Goal: Transaction & Acquisition: Purchase product/service

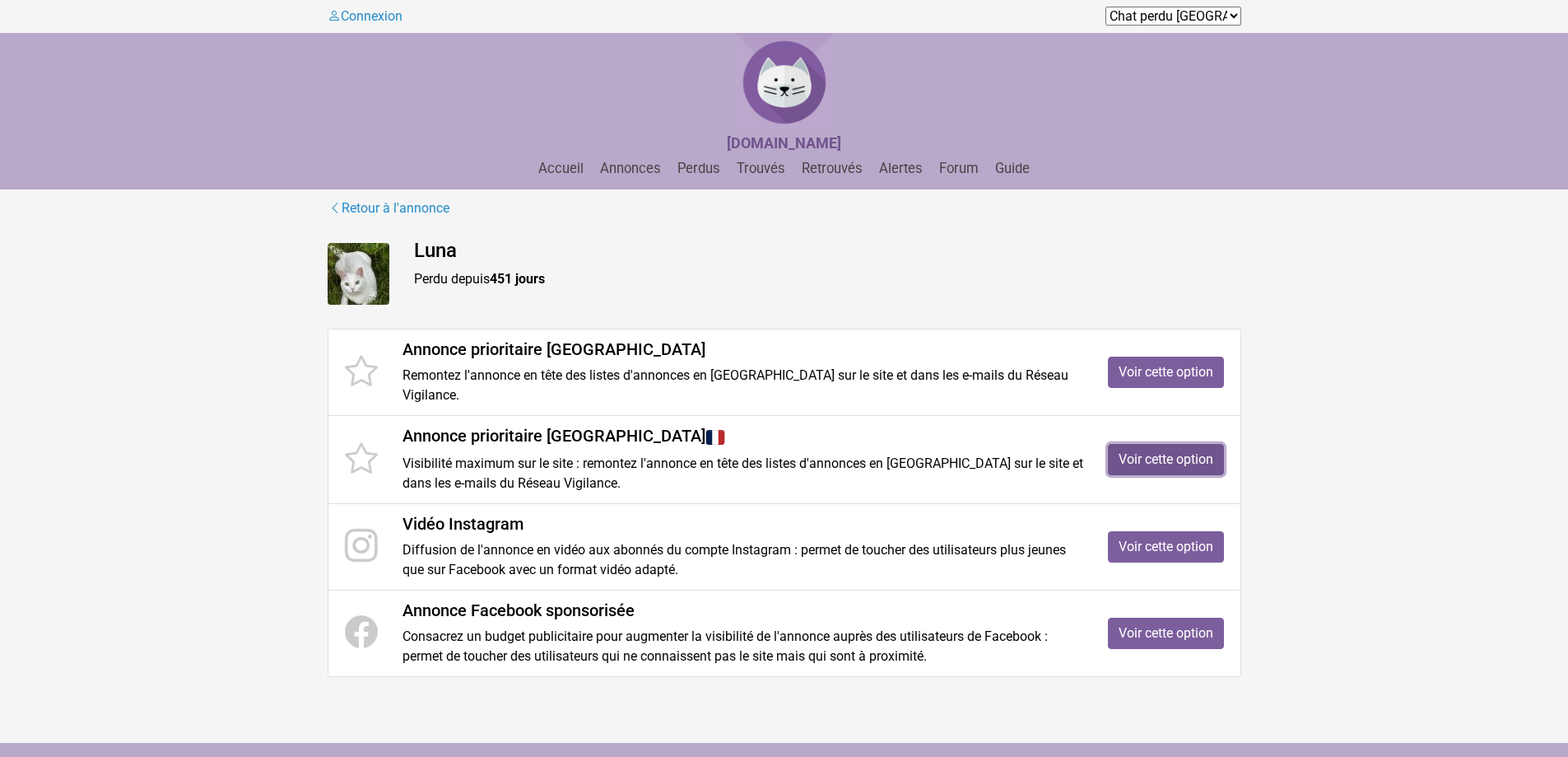
click at [1162, 456] on link "Voir cette option" at bounding box center [1166, 459] width 116 height 31
click at [1174, 549] on link "Voir cette option" at bounding box center [1166, 546] width 116 height 31
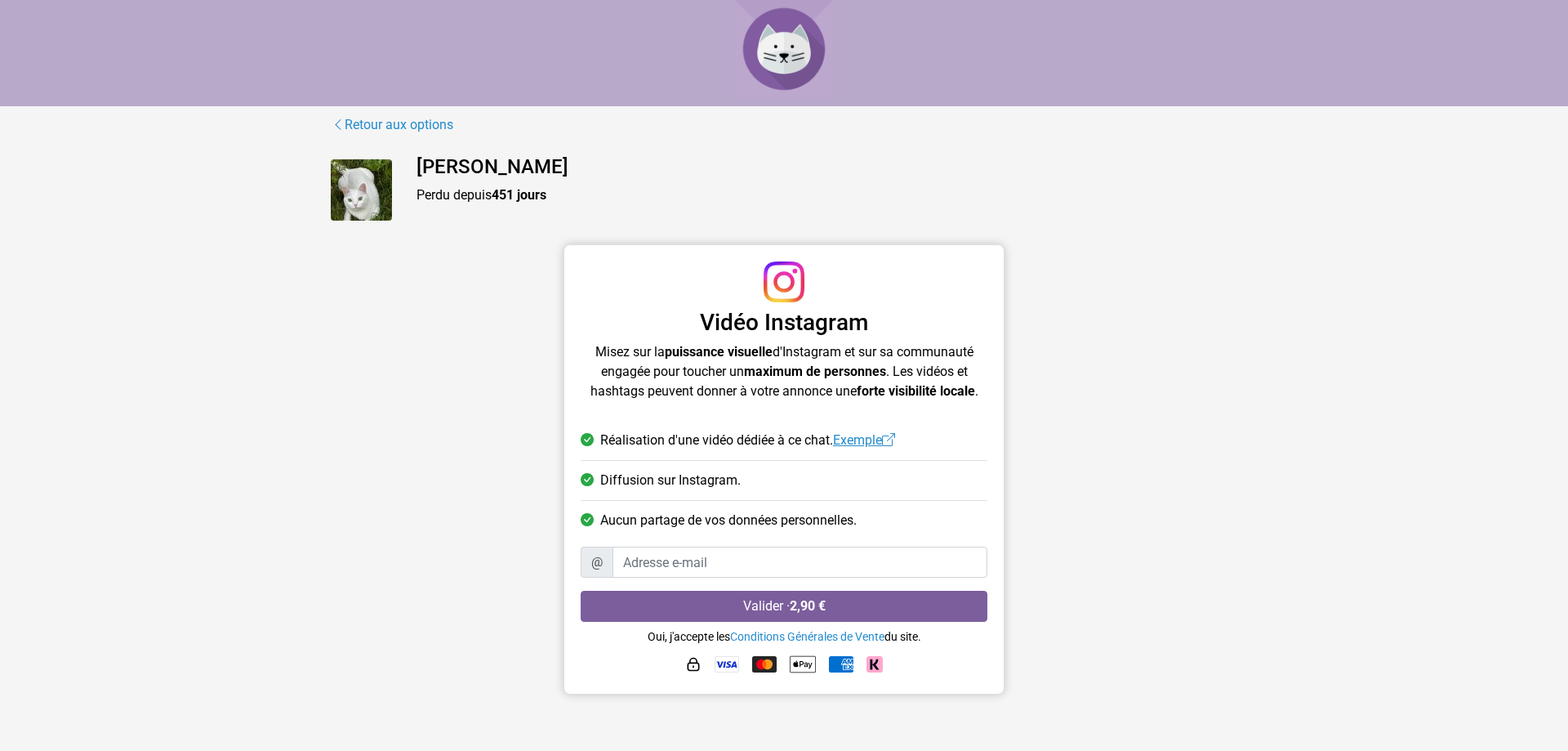
click at [860, 443] on link "Exemple" at bounding box center [864, 440] width 62 height 16
click at [708, 568] on input "Adresse e-mail" at bounding box center [799, 561] width 375 height 31
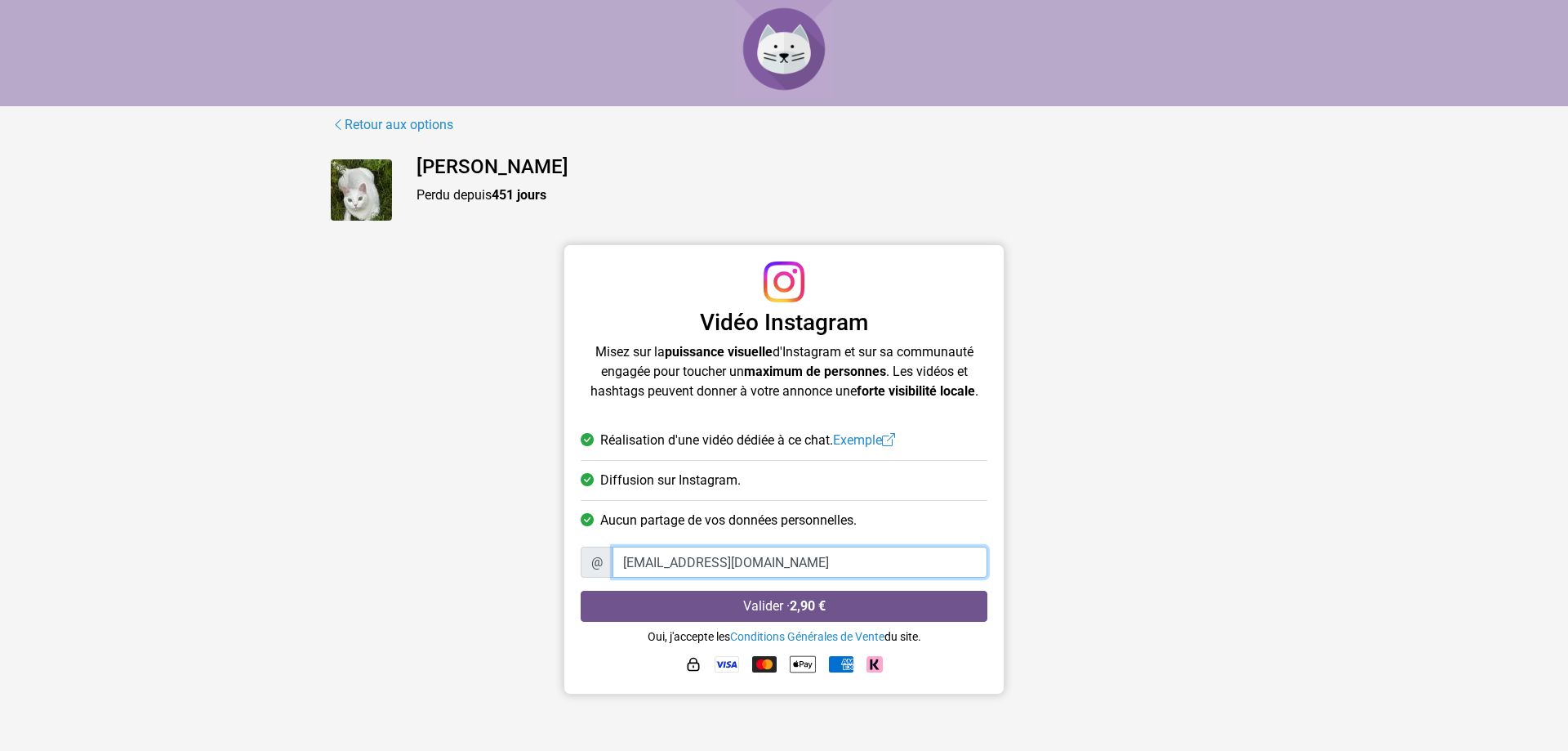
type input "[EMAIL_ADDRESS][DOMAIN_NAME]"
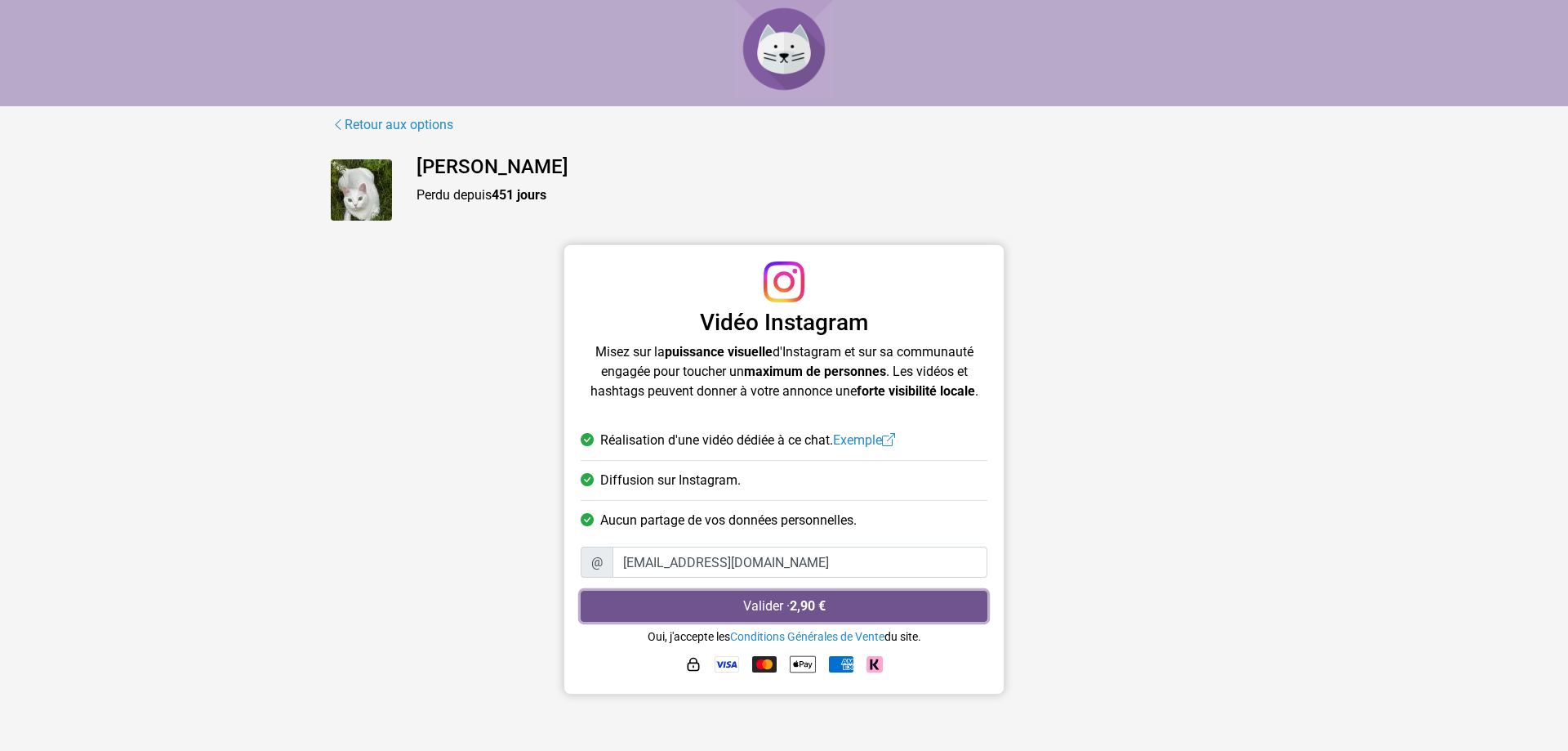
click at [748, 605] on button "Valider · 2,90 €" at bounding box center [784, 606] width 407 height 31
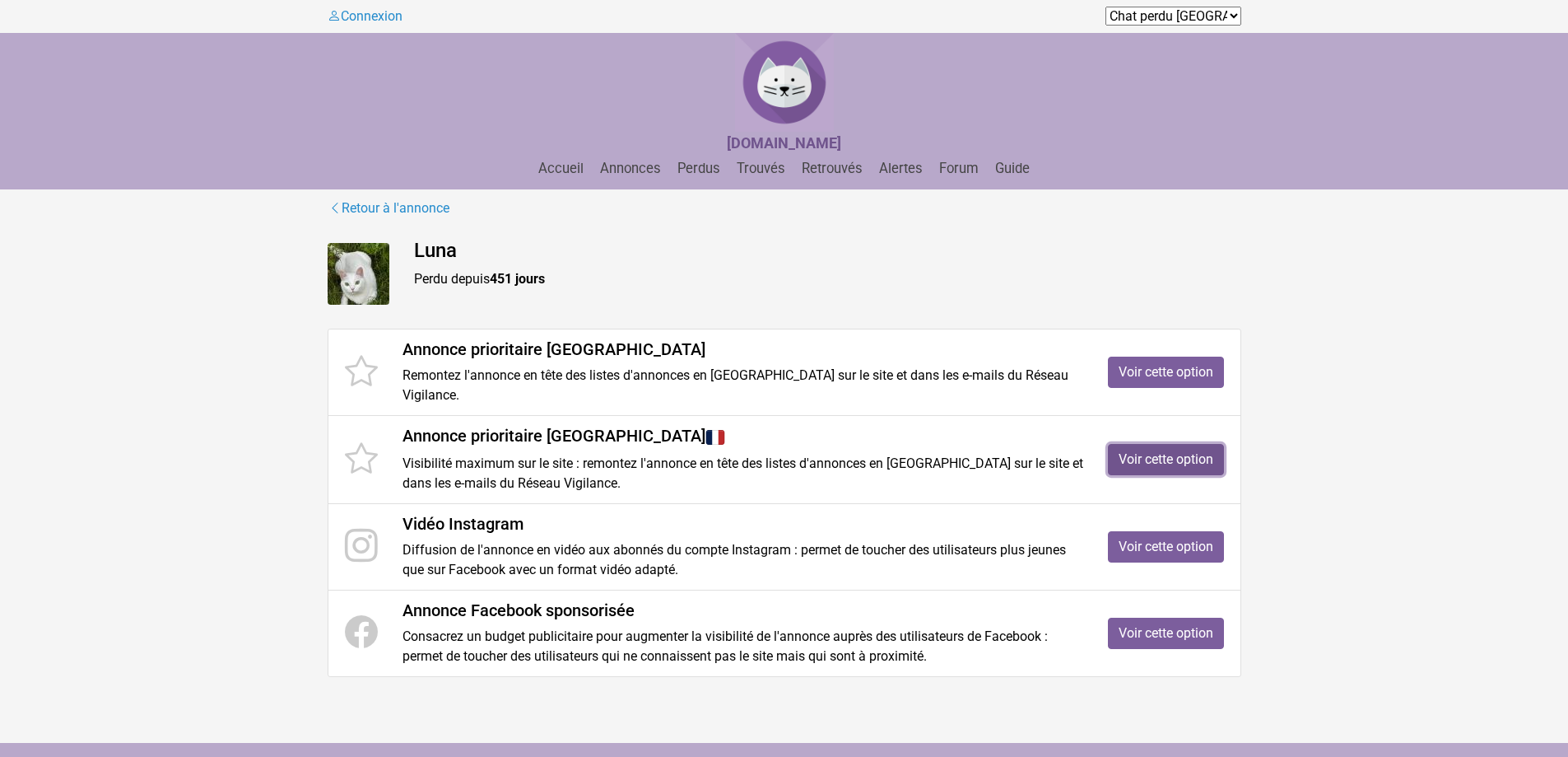
click at [1161, 463] on link "Voir cette option" at bounding box center [1166, 459] width 116 height 31
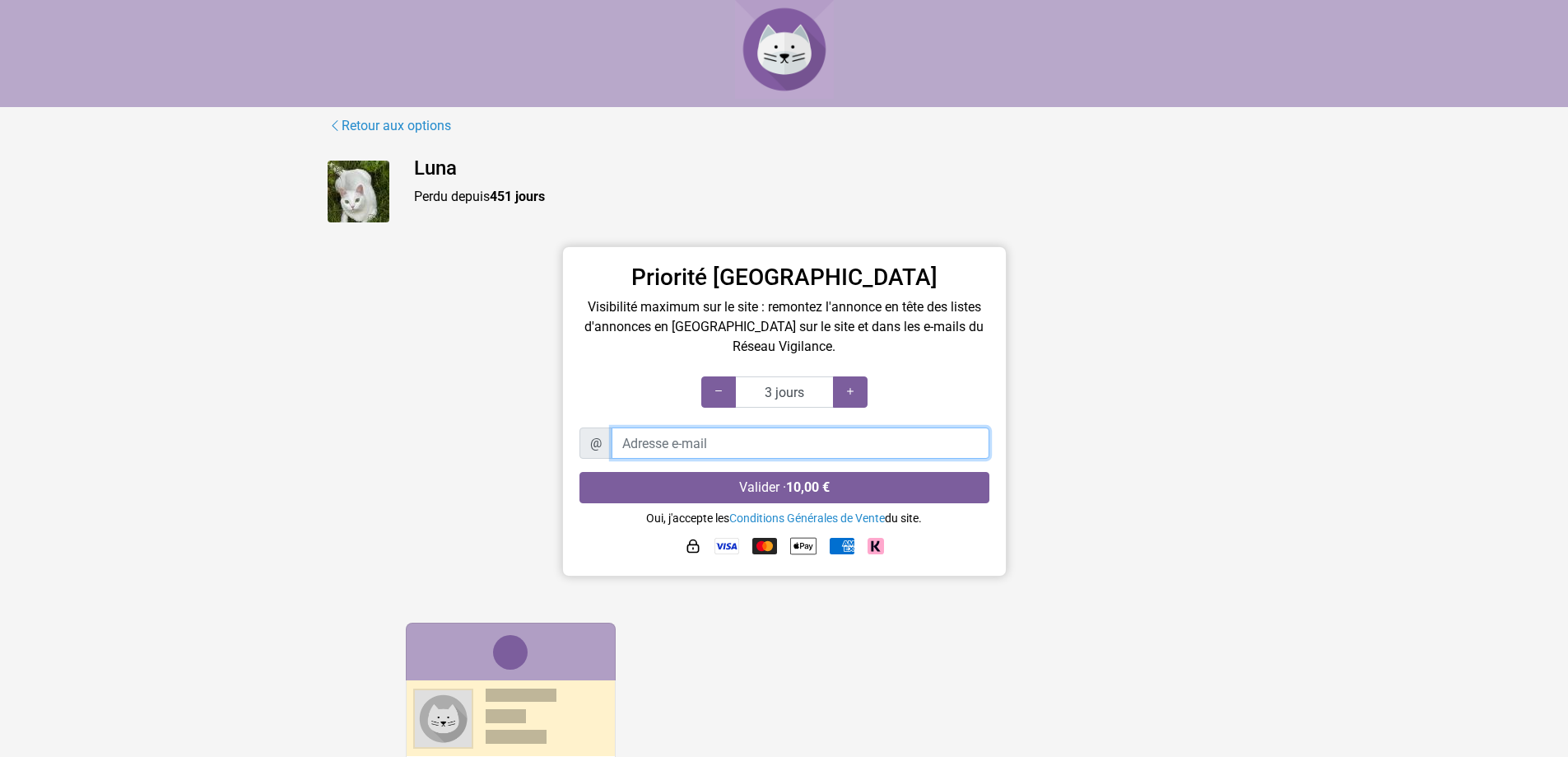
click at [766, 452] on input "Adresse e-mail" at bounding box center [800, 442] width 378 height 31
type input "[EMAIL_ADDRESS][DOMAIN_NAME]"
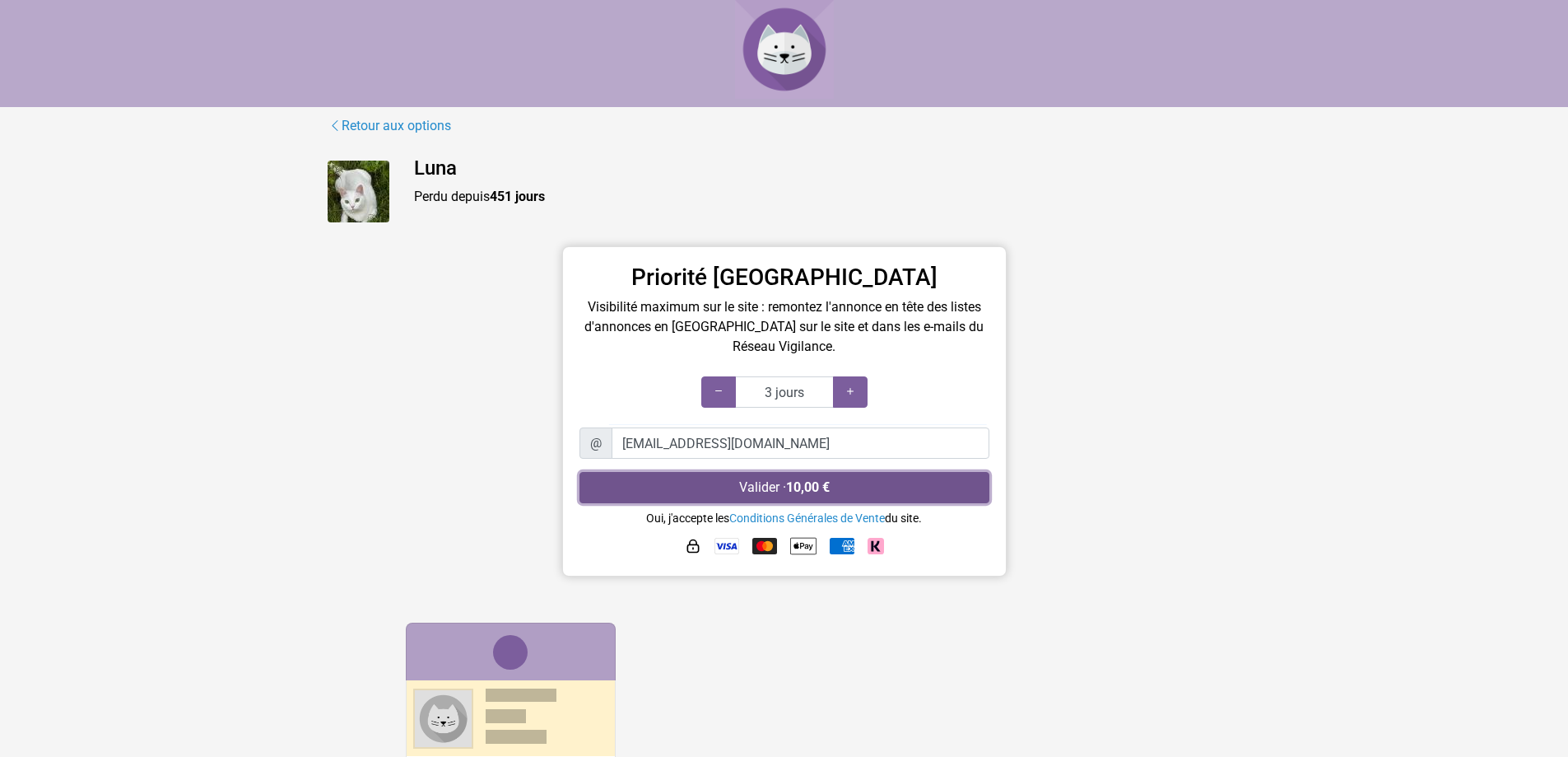
click at [829, 483] on strong "10,00 €" at bounding box center [808, 486] width 43 height 16
